Goal: Task Accomplishment & Management: Manage account settings

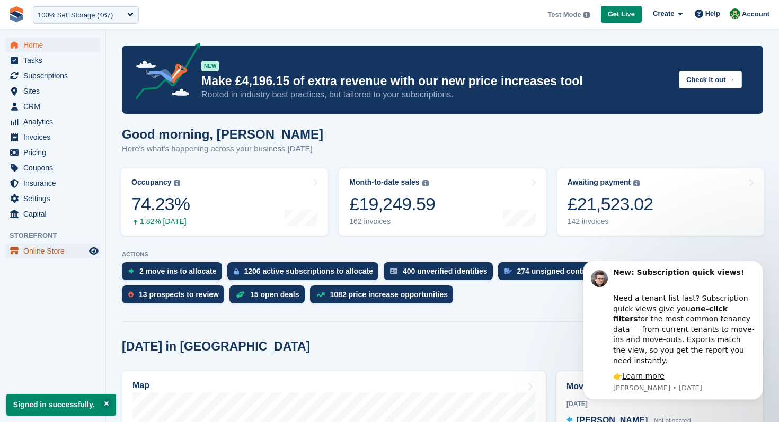
click at [52, 254] on span "Online Store" at bounding box center [55, 251] width 64 height 15
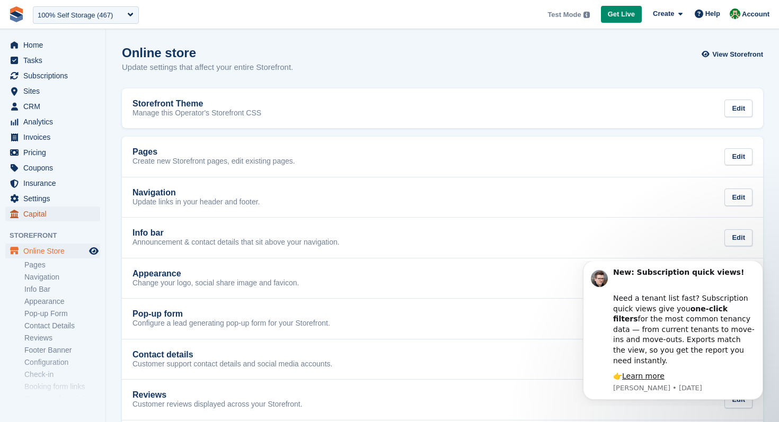
click at [39, 214] on span "Capital" at bounding box center [55, 214] width 64 height 15
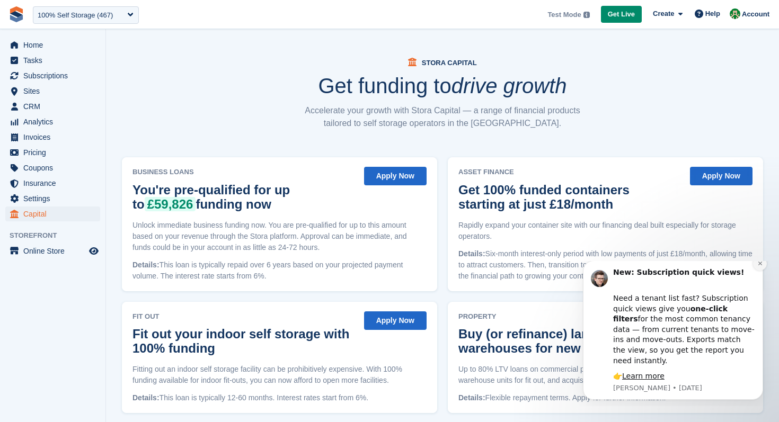
click at [762, 271] on button "Dismiss notification" at bounding box center [760, 264] width 14 height 14
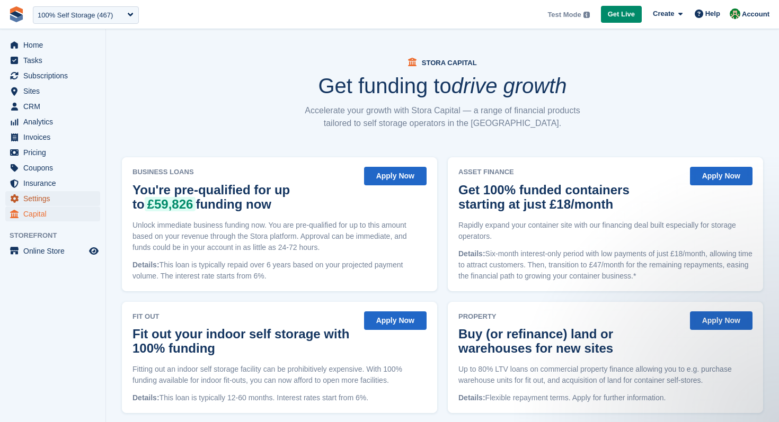
click at [53, 198] on span "Settings" at bounding box center [55, 198] width 64 height 15
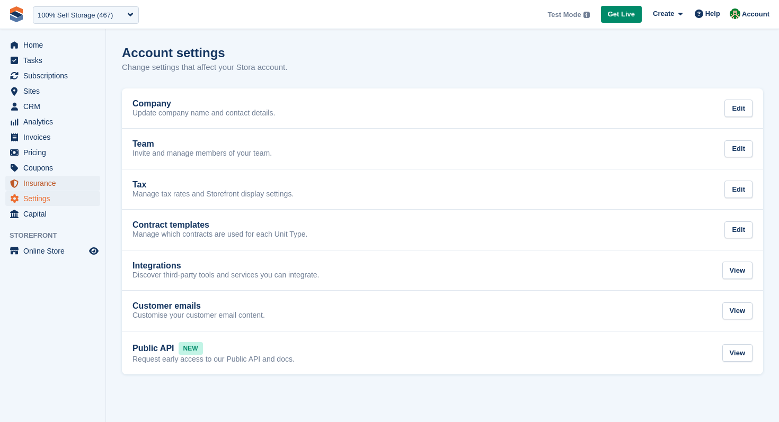
click at [48, 184] on span "Insurance" at bounding box center [55, 183] width 64 height 15
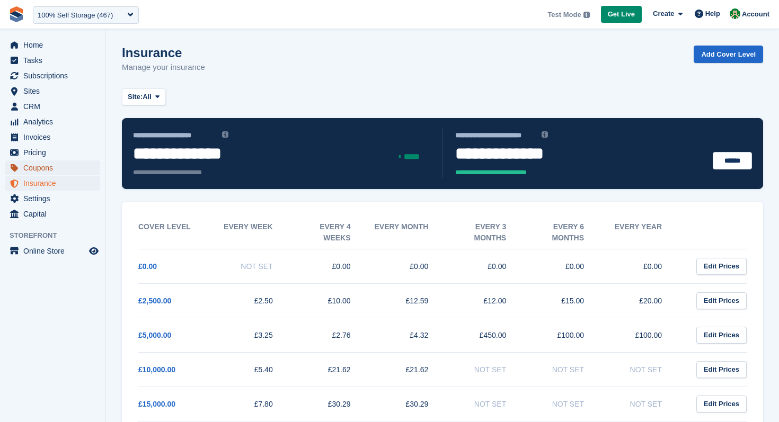
click at [52, 174] on span "Coupons" at bounding box center [55, 168] width 64 height 15
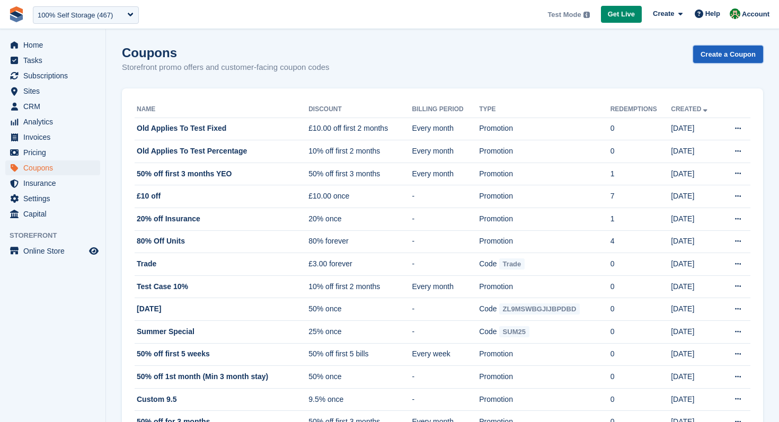
click at [721, 55] on link "Create a Coupon" at bounding box center [728, 54] width 70 height 17
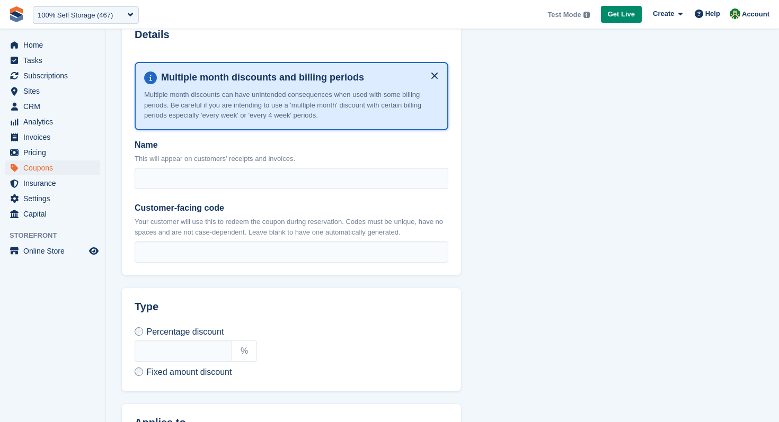
scroll to position [179, 0]
click at [149, 77] on icon at bounding box center [150, 77] width 13 height 13
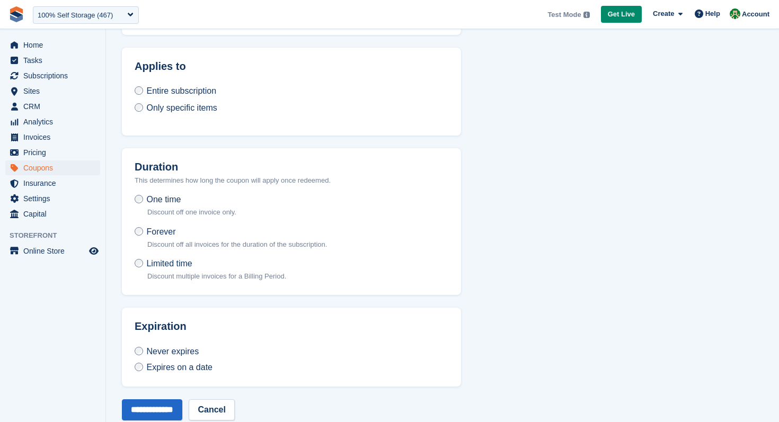
scroll to position [554, 0]
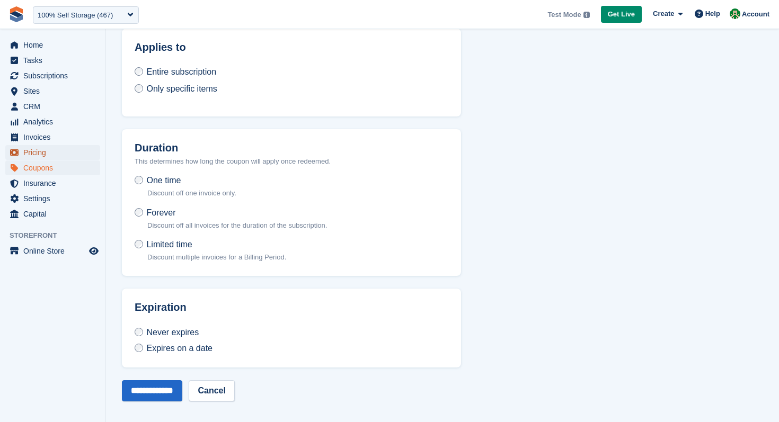
click at [53, 155] on span "Pricing" at bounding box center [55, 152] width 64 height 15
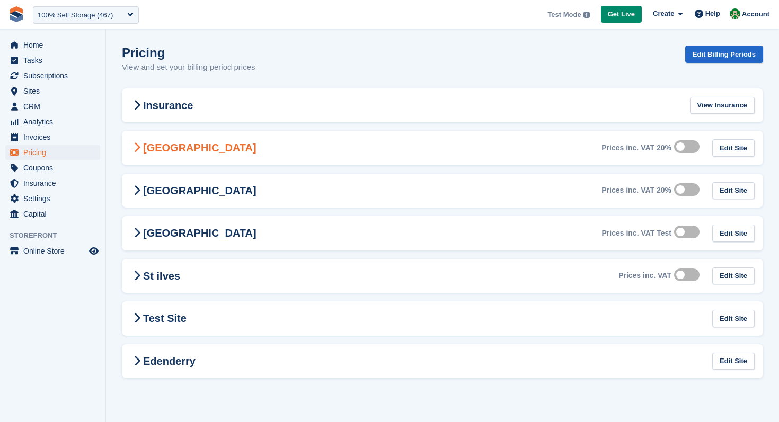
click at [144, 146] on h2 "[GEOGRAPHIC_DATA]" at bounding box center [193, 147] width 126 height 13
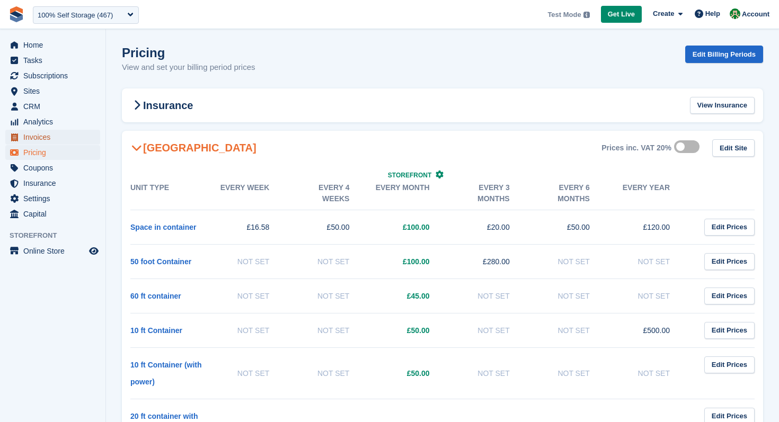
click at [47, 140] on span "Invoices" at bounding box center [55, 137] width 64 height 15
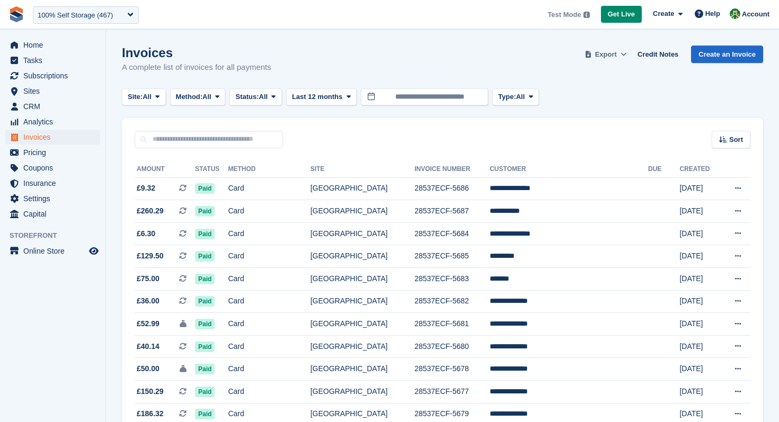
click at [620, 54] on icon at bounding box center [623, 54] width 6 height 7
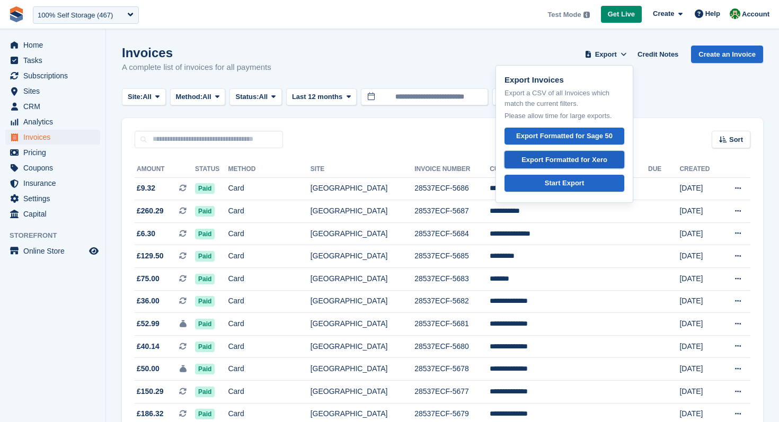
click at [583, 159] on div "Export Formatted for Xero" at bounding box center [564, 160] width 86 height 11
click at [41, 120] on span "Analytics" at bounding box center [55, 121] width 64 height 15
